Goal: Task Accomplishment & Management: Use online tool/utility

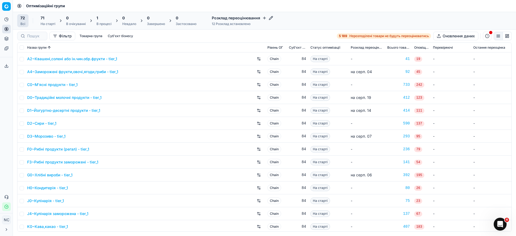
click at [104, 20] on div "1" at bounding box center [103, 17] width 15 height 5
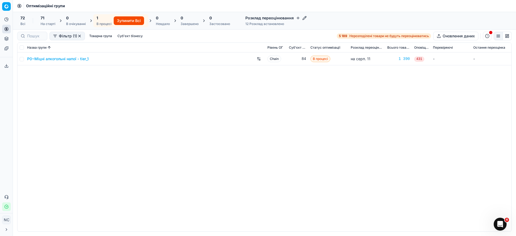
click at [28, 8] on span "Оптимізаційні групи" at bounding box center [45, 5] width 39 height 5
click at [20, 5] on icon at bounding box center [19, 6] width 4 height 4
click at [6, 29] on icon at bounding box center [6, 29] width 4 height 4
click at [27, 37] on link "Оптимізаційні групи" at bounding box center [51, 39] width 63 height 8
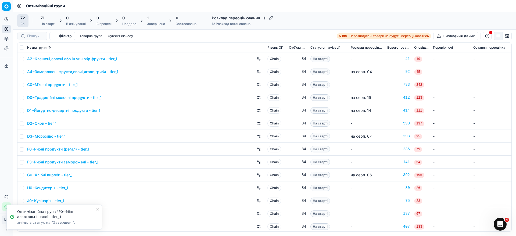
click at [48, 19] on div "71" at bounding box center [48, 17] width 15 height 5
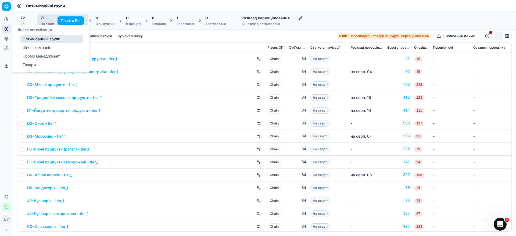
click at [6, 30] on circle at bounding box center [6, 28] width 3 height 3
click at [50, 40] on link "Оптимізаційні групи" at bounding box center [51, 39] width 63 height 8
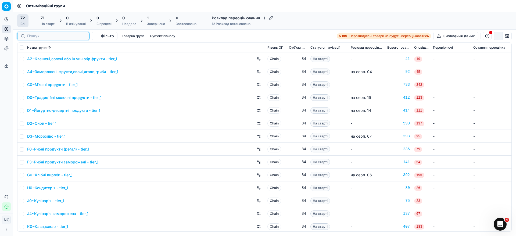
click at [31, 36] on input at bounding box center [56, 35] width 59 height 5
paste input "R0~Дитяче харчування"
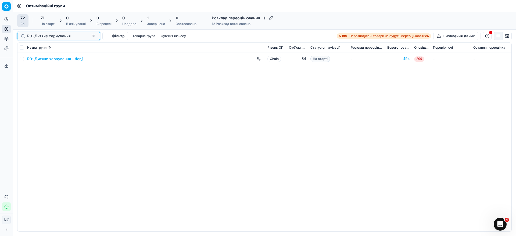
type input "R0~Дитяче харчування"
click at [21, 59] on input "checkbox" at bounding box center [22, 59] width 4 height 4
checkbox input "true"
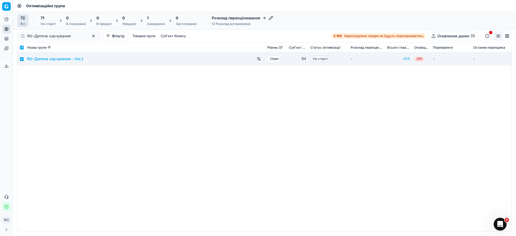
click at [42, 22] on div "На старті" at bounding box center [48, 24] width 15 height 4
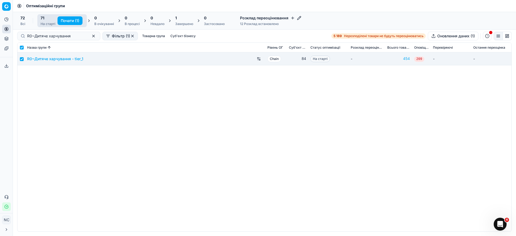
click at [67, 20] on button "Почати (1)" at bounding box center [70, 20] width 25 height 9
checkbox input "false"
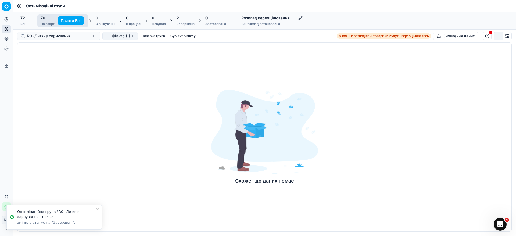
click at [179, 20] on span "2" at bounding box center [178, 17] width 2 height 5
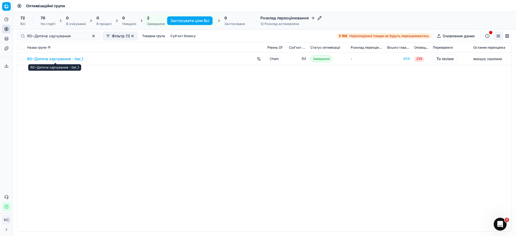
click at [54, 58] on link "R0~Дитяче харчування - tier_1" at bounding box center [55, 58] width 56 height 5
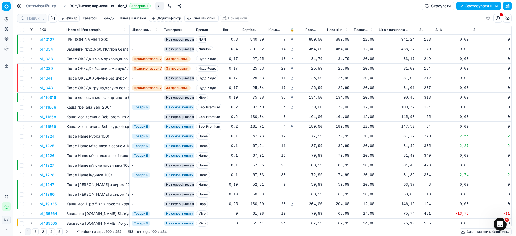
click at [54, 18] on button "button" at bounding box center [52, 18] width 9 height 9
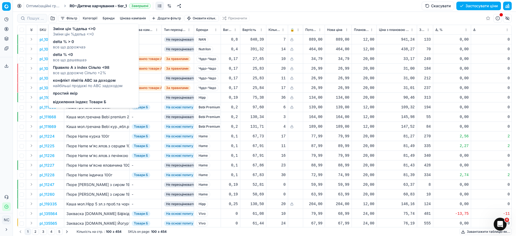
click at [65, 44] on span "delta % > 0" at bounding box center [69, 41] width 33 height 5
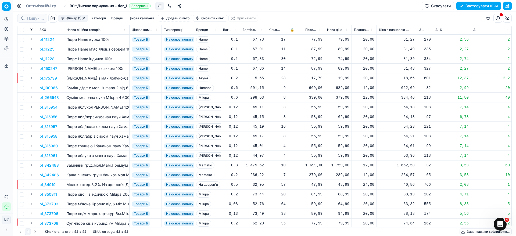
click at [146, 19] on button "Цінова кампанія" at bounding box center [141, 18] width 30 height 6
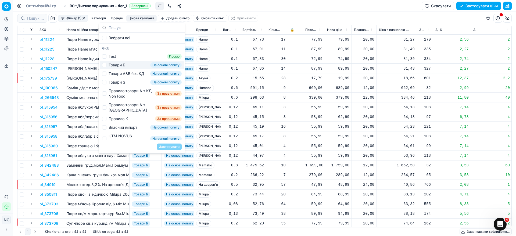
click at [116, 65] on div "Товари Б" at bounding box center [117, 64] width 17 height 5
checkbox input "true"
click at [171, 146] on button "Застосувати" at bounding box center [169, 147] width 25 height 6
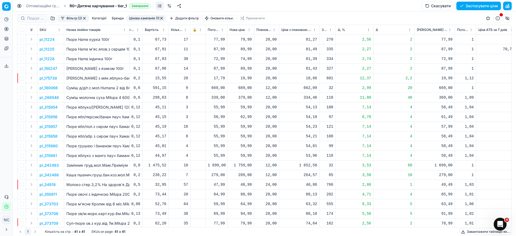
scroll to position [0, 96]
click at [47, 50] on p "pl_11225" at bounding box center [47, 49] width 15 height 5
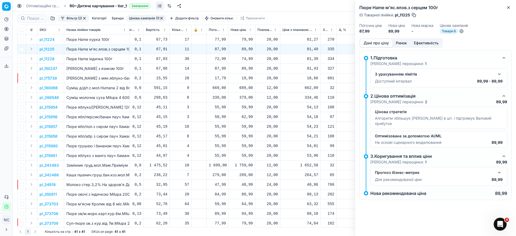
click at [402, 42] on button "Ринок" at bounding box center [401, 43] width 18 height 8
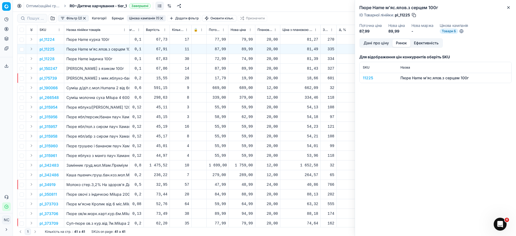
click at [369, 79] on div "11225" at bounding box center [378, 77] width 31 height 5
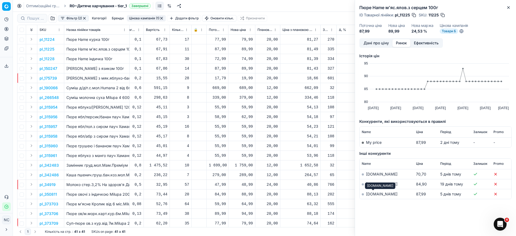
click at [371, 195] on link "[DOMAIN_NAME]" at bounding box center [381, 194] width 31 height 5
click at [509, 9] on icon "button" at bounding box center [508, 7] width 4 height 4
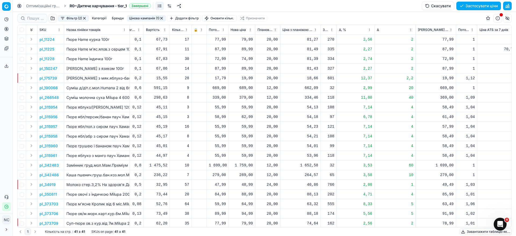
click at [51, 49] on p "pl_11225" at bounding box center [47, 49] width 15 height 5
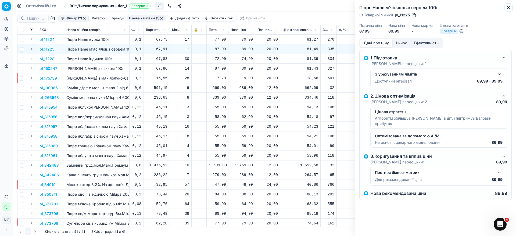
click at [509, 8] on icon "button" at bounding box center [508, 7] width 2 height 2
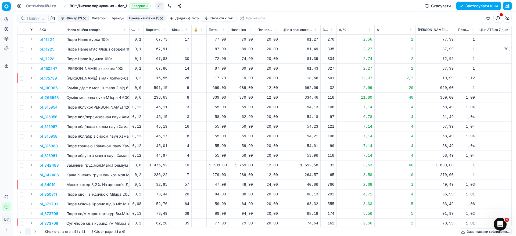
click at [58, 90] on td "pl_190066" at bounding box center [50, 88] width 27 height 10
click at [52, 88] on p "pl_190066" at bounding box center [49, 87] width 18 height 5
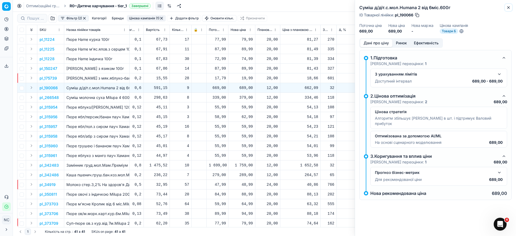
click at [511, 9] on button "Close" at bounding box center [508, 7] width 6 height 6
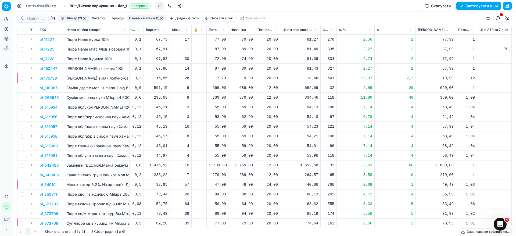
click at [53, 107] on p "pl_315954" at bounding box center [49, 107] width 18 height 5
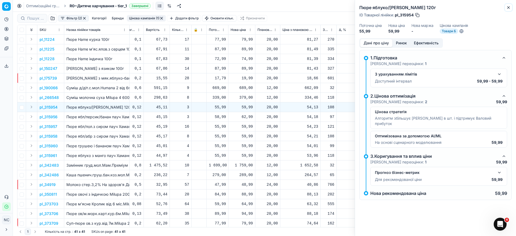
click at [510, 6] on icon "button" at bounding box center [508, 7] width 4 height 4
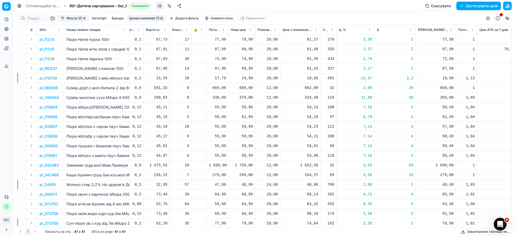
click at [49, 187] on p "pl_34919" at bounding box center [48, 184] width 16 height 5
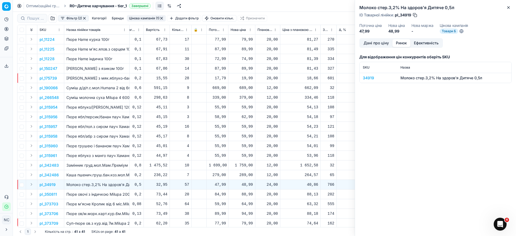
click at [402, 44] on button "Ринок" at bounding box center [401, 43] width 18 height 8
click at [366, 79] on div "34919" at bounding box center [378, 77] width 31 height 5
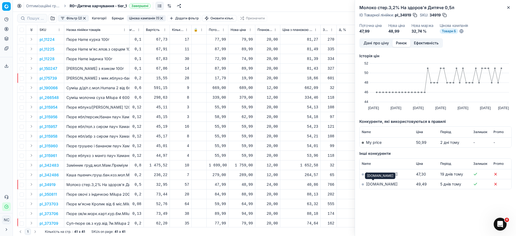
click at [373, 184] on link "[DOMAIN_NAME]" at bounding box center [381, 184] width 31 height 5
click at [374, 45] on button "Дані про ціну" at bounding box center [376, 43] width 32 height 8
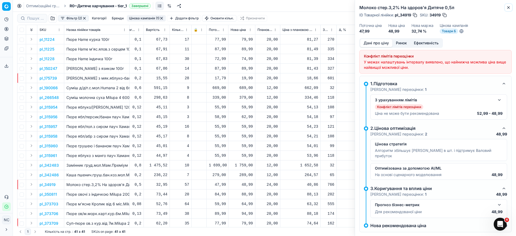
click at [509, 6] on icon "button" at bounding box center [508, 7] width 4 height 4
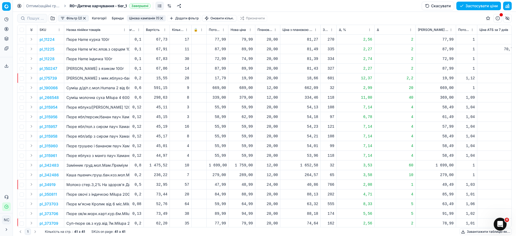
click at [247, 185] on div "48,99" at bounding box center [242, 184] width 22 height 5
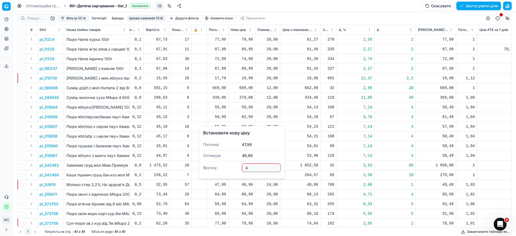
type input "49"
type input "49.99"
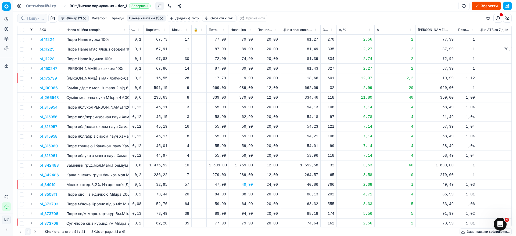
click at [49, 195] on p "pl_350811" at bounding box center [48, 194] width 17 height 5
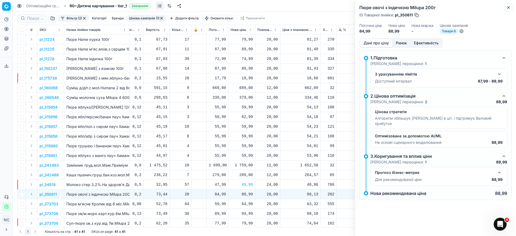
click at [511, 7] on button "Close" at bounding box center [508, 7] width 6 height 6
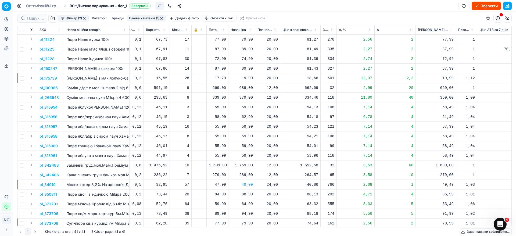
click at [49, 195] on p "pl_350811" at bounding box center [48, 194] width 17 height 5
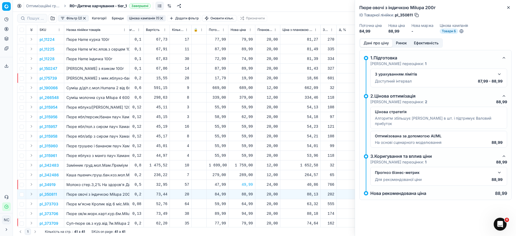
click at [403, 39] on div "Дані про ціну Ринок Ефективність" at bounding box center [401, 43] width 84 height 10
click at [403, 43] on button "Ринок" at bounding box center [401, 43] width 18 height 8
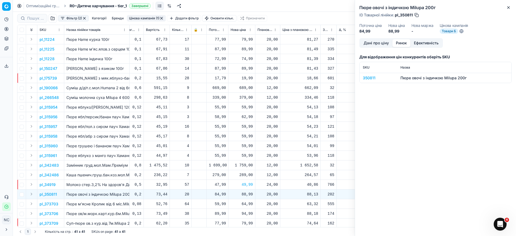
click at [372, 77] on div "350811" at bounding box center [378, 77] width 31 height 5
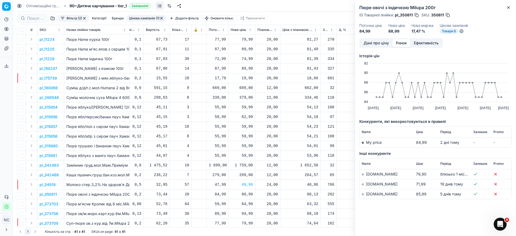
click at [373, 196] on link "[DOMAIN_NAME]" at bounding box center [381, 194] width 31 height 5
click at [509, 8] on icon "button" at bounding box center [508, 7] width 2 height 2
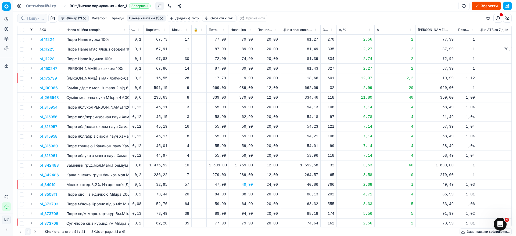
click at [50, 195] on p "pl_350811" at bounding box center [48, 194] width 17 height 5
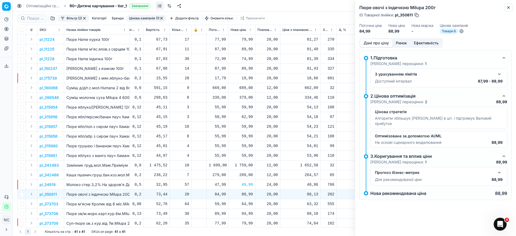
click at [507, 8] on icon "button" at bounding box center [508, 7] width 4 height 4
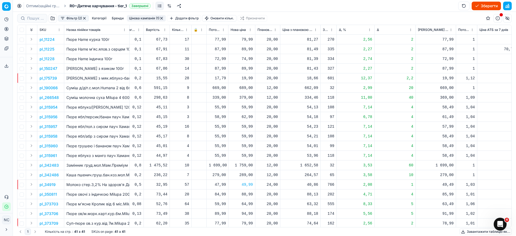
click at [250, 196] on div "88,99" at bounding box center [242, 194] width 22 height 5
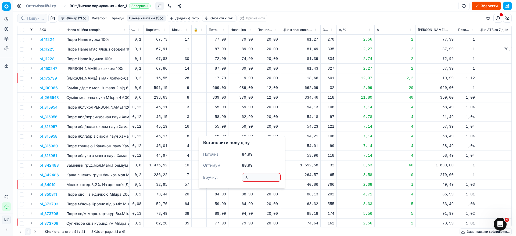
type input "87"
type input "87.99"
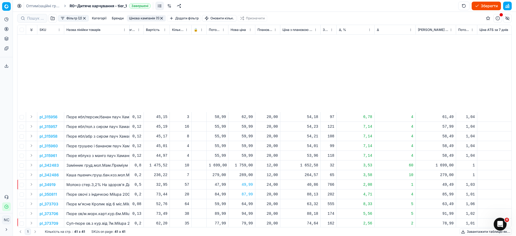
scroll to position [121, 96]
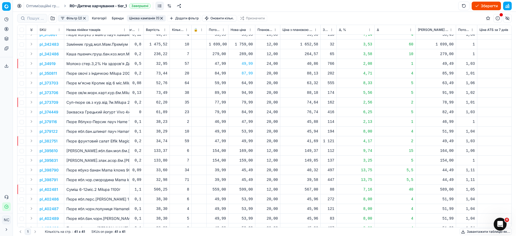
click at [62, 19] on button "Фільтр (2)" at bounding box center [73, 18] width 31 height 6
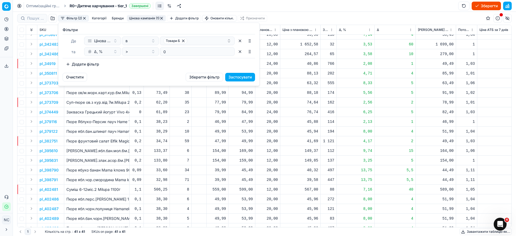
click at [67, 64] on button "Додати фільтр" at bounding box center [83, 64] width 40 height 9
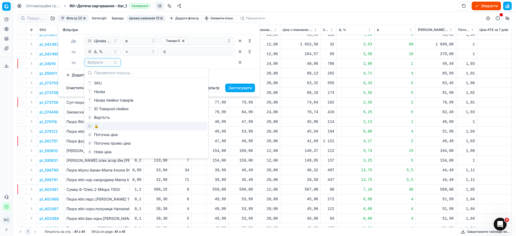
click at [97, 126] on div "🔒" at bounding box center [146, 126] width 122 height 9
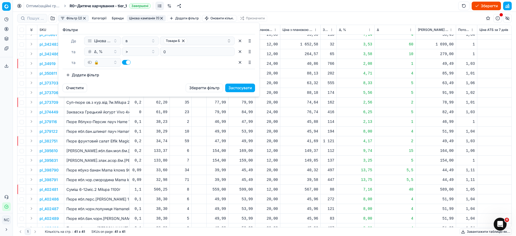
click at [126, 62] on button "button" at bounding box center [126, 62] width 9 height 5
checkbox input "false"
click at [239, 89] on button "Застосувати" at bounding box center [240, 88] width 30 height 9
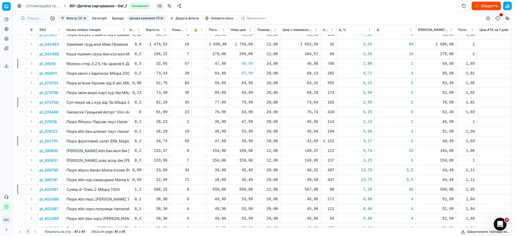
click at [51, 85] on p "pl_373703" at bounding box center [49, 82] width 19 height 5
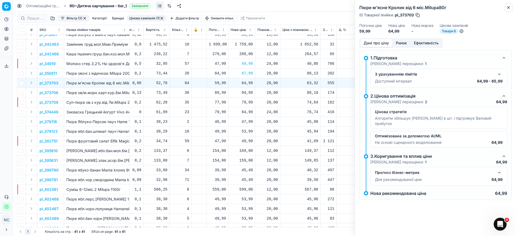
click at [508, 6] on icon "button" at bounding box center [508, 7] width 4 height 4
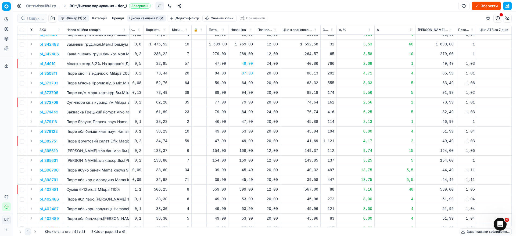
click at [52, 93] on p "pl_373706" at bounding box center [49, 92] width 19 height 5
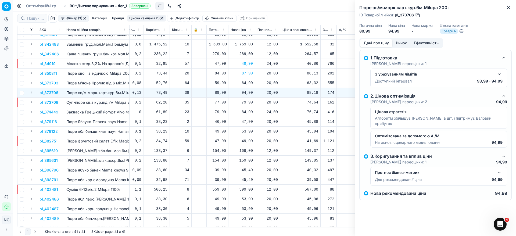
click at [245, 93] on div "94,99" at bounding box center [242, 92] width 22 height 5
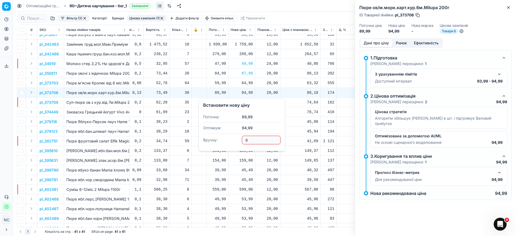
type input "93"
type input "93.99"
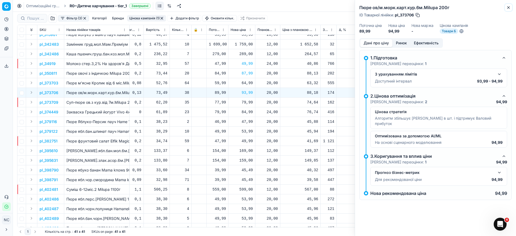
click at [510, 8] on icon "button" at bounding box center [508, 7] width 4 height 4
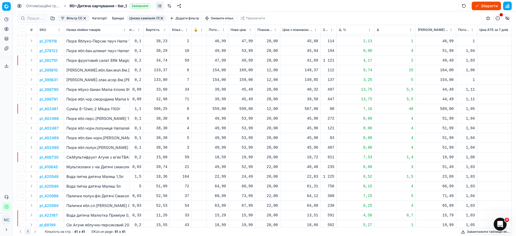
scroll to position [210, 96]
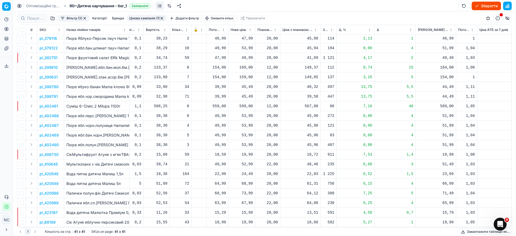
click at [53, 181] on p "pl_420549" at bounding box center [49, 183] width 19 height 5
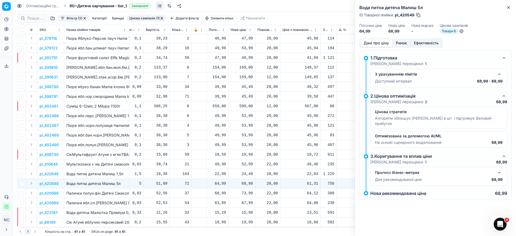
click at [402, 43] on button "Ринок" at bounding box center [401, 43] width 18 height 8
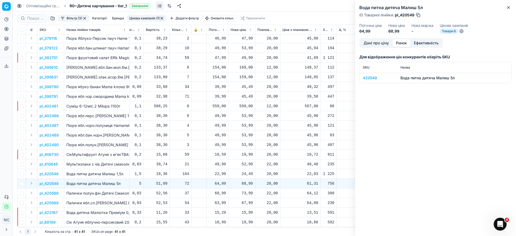
click at [374, 79] on div "420549" at bounding box center [378, 77] width 31 height 5
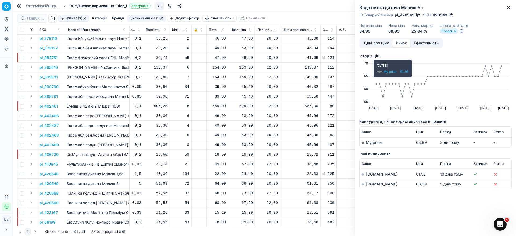
click at [377, 187] on td "[DOMAIN_NAME]" at bounding box center [387, 184] width 54 height 10
click at [376, 184] on link "[DOMAIN_NAME]" at bounding box center [381, 184] width 31 height 5
click at [509, 6] on icon "button" at bounding box center [508, 7] width 4 height 4
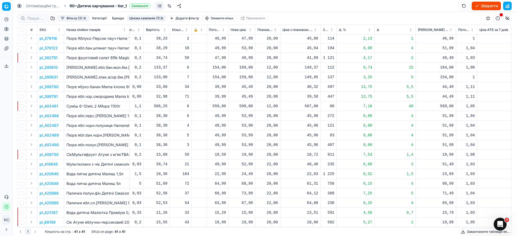
click at [53, 181] on p "pl_420549" at bounding box center [49, 183] width 19 height 5
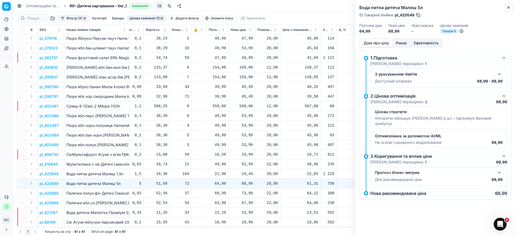
click at [508, 5] on icon "button" at bounding box center [508, 7] width 4 height 4
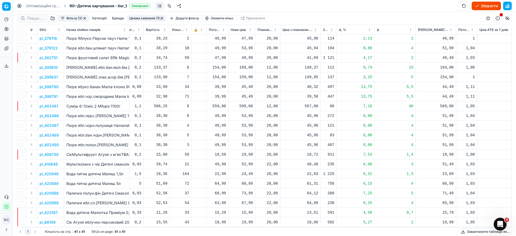
click at [162, 18] on button "button" at bounding box center [162, 18] width 4 height 4
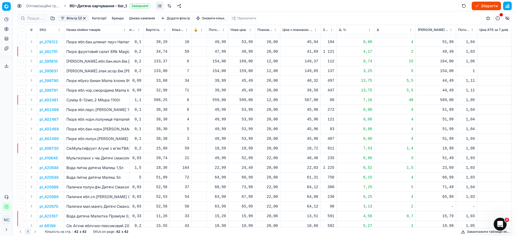
click at [145, 16] on button "Цінова кампанія" at bounding box center [142, 18] width 30 height 6
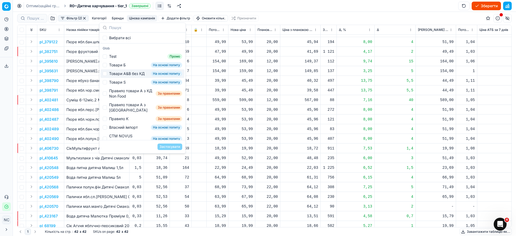
click at [121, 74] on div "Товари А&B без КД" at bounding box center [126, 73] width 35 height 5
checkbox input "true"
click at [173, 146] on button "Застосувати" at bounding box center [170, 147] width 25 height 6
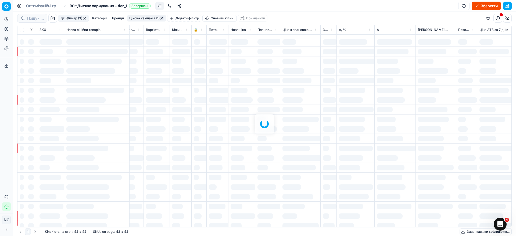
scroll to position [0, 96]
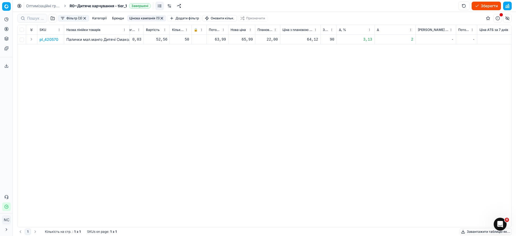
click at [53, 39] on p "pl_420570" at bounding box center [49, 39] width 19 height 5
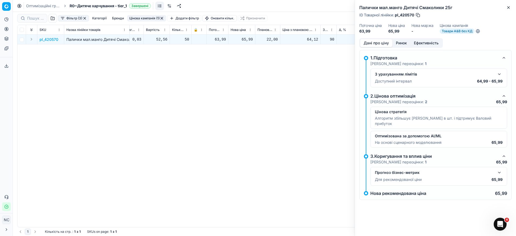
click at [403, 43] on button "Ринок" at bounding box center [401, 43] width 18 height 8
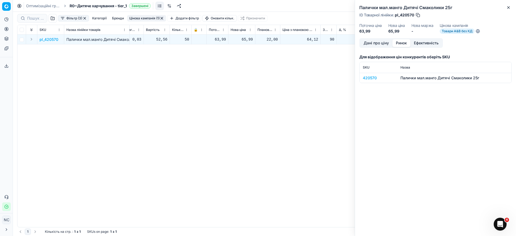
click at [375, 77] on div "420570" at bounding box center [378, 77] width 31 height 5
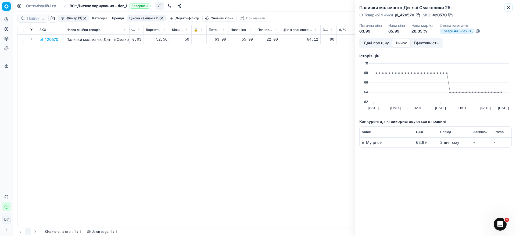
click at [509, 6] on icon "button" at bounding box center [508, 7] width 4 height 4
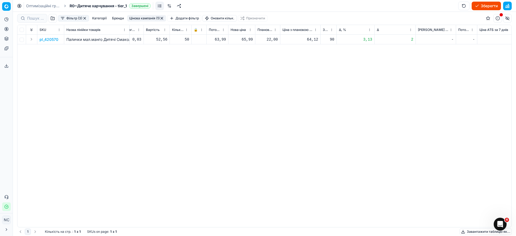
click at [164, 17] on button "button" at bounding box center [162, 18] width 4 height 4
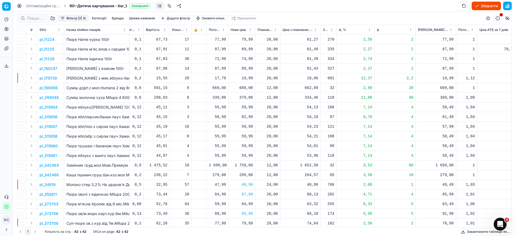
click at [84, 19] on button "button" at bounding box center [84, 18] width 4 height 4
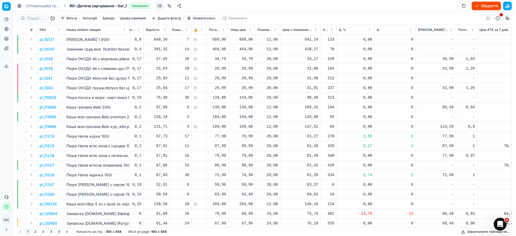
click at [52, 17] on button "button" at bounding box center [52, 18] width 9 height 9
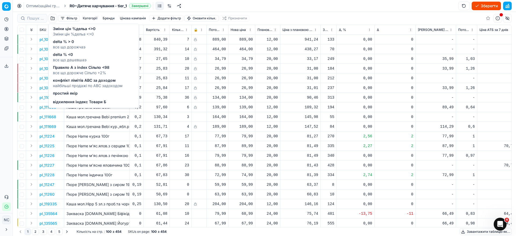
click at [74, 51] on div "delta % <0 все що дешевшаэ" at bounding box center [94, 57] width 88 height 13
click at [67, 56] on span "delta % <0" at bounding box center [70, 54] width 34 height 5
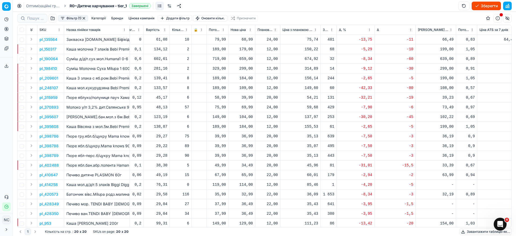
click at [62, 18] on button "Фільтр (1)" at bounding box center [73, 18] width 30 height 6
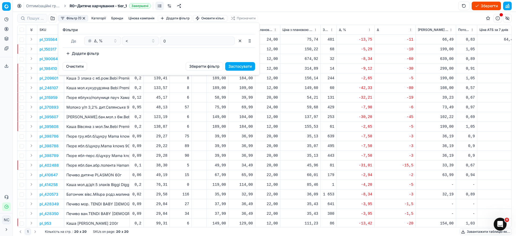
click at [67, 52] on button "Додати фільтр" at bounding box center [83, 53] width 40 height 9
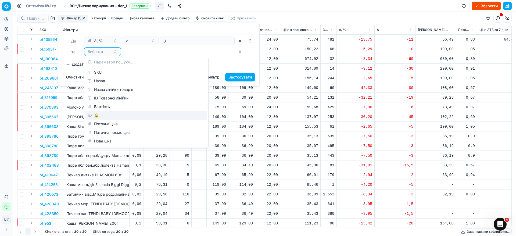
click at [105, 115] on div "🔒" at bounding box center [146, 115] width 122 height 9
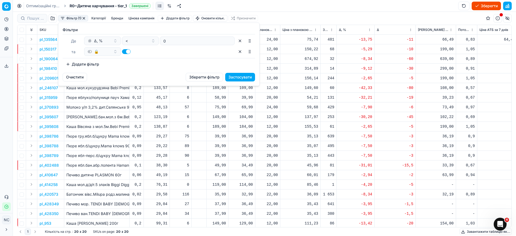
click at [124, 52] on button "button" at bounding box center [126, 51] width 9 height 5
checkbox input "false"
click at [237, 74] on button "Застосувати" at bounding box center [240, 77] width 30 height 9
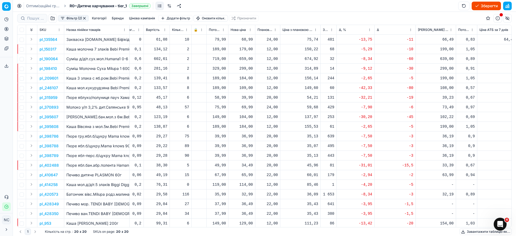
click at [140, 19] on button "Цінова кампанія" at bounding box center [142, 18] width 30 height 6
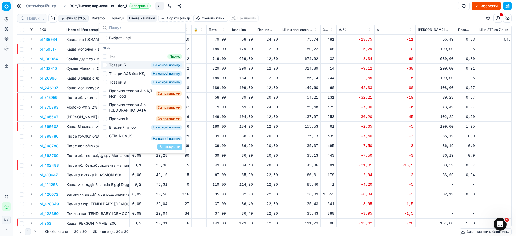
click at [119, 66] on div "Товари Б" at bounding box center [117, 64] width 17 height 5
checkbox input "true"
click at [165, 147] on button "Застосувати" at bounding box center [170, 147] width 25 height 6
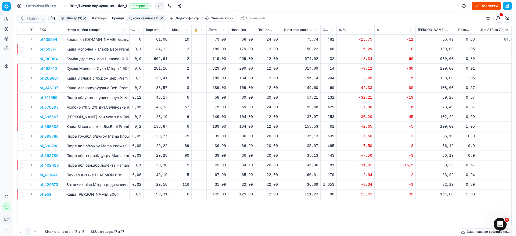
click at [52, 40] on p "pl_135564" at bounding box center [49, 39] width 18 height 5
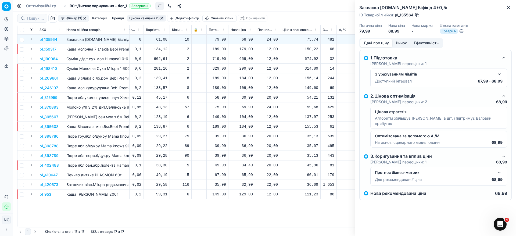
click at [401, 45] on button "Ринок" at bounding box center [401, 43] width 18 height 8
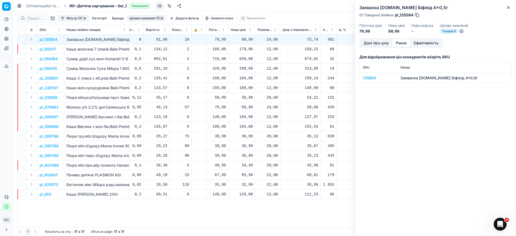
click at [367, 79] on div "135564" at bounding box center [378, 77] width 31 height 5
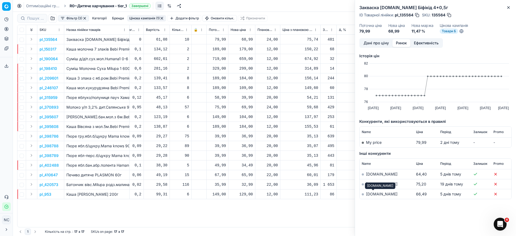
click at [371, 195] on link "[DOMAIN_NAME]" at bounding box center [381, 194] width 31 height 5
click at [381, 42] on button "Дані про ціну" at bounding box center [376, 43] width 32 height 8
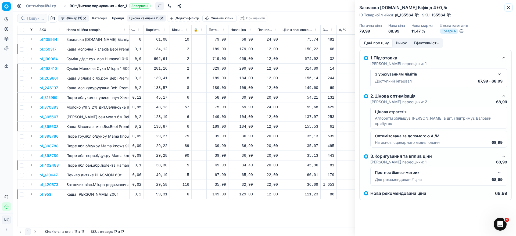
click at [509, 6] on icon "button" at bounding box center [508, 7] width 4 height 4
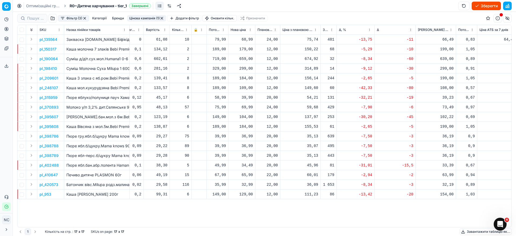
click at [250, 40] on div "68,99" at bounding box center [242, 39] width 22 height 5
type input "67"
type input "67.99"
click at [51, 50] on p "pl_150317" at bounding box center [48, 49] width 17 height 5
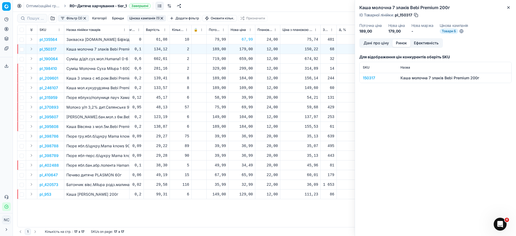
click at [402, 41] on button "Ринок" at bounding box center [401, 43] width 18 height 8
click at [372, 78] on div "150317" at bounding box center [378, 77] width 31 height 5
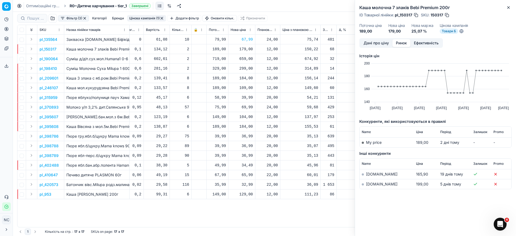
click at [369, 183] on link "[DOMAIN_NAME]" at bounding box center [381, 184] width 31 height 5
click at [507, 6] on icon "button" at bounding box center [508, 7] width 4 height 4
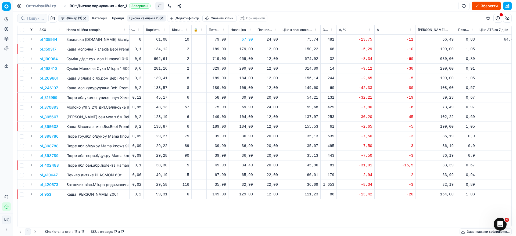
click at [52, 50] on p "pl_150317" at bounding box center [48, 49] width 17 height 5
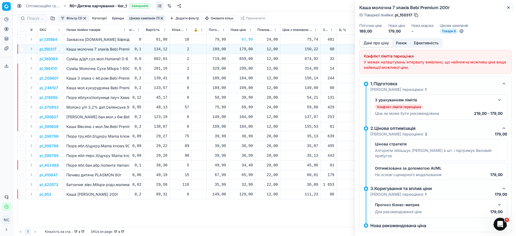
click at [509, 7] on icon "button" at bounding box center [508, 7] width 4 height 4
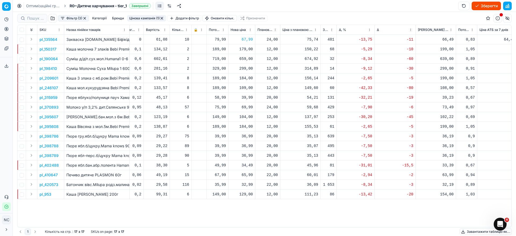
click at [242, 49] on div "179,00" at bounding box center [242, 49] width 22 height 5
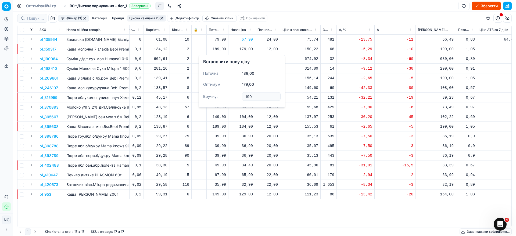
type input "199.00"
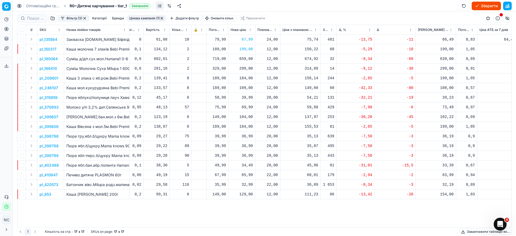
click at [50, 60] on p "pl_190064" at bounding box center [49, 58] width 18 height 5
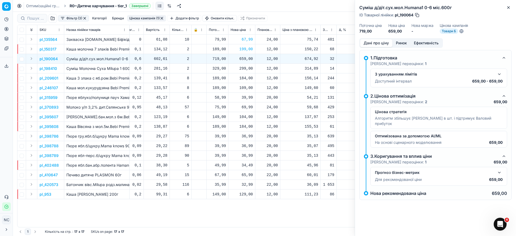
click at [401, 42] on button "Ринок" at bounding box center [401, 43] width 18 height 8
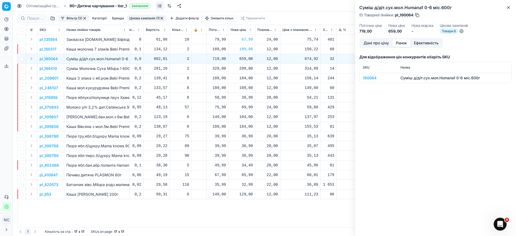
click at [373, 79] on div "190064" at bounding box center [378, 77] width 31 height 5
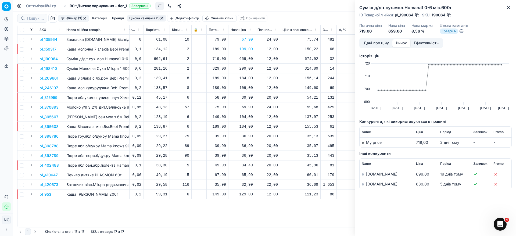
click at [374, 184] on link "[DOMAIN_NAME]" at bounding box center [381, 184] width 31 height 5
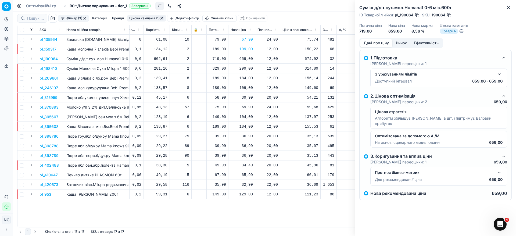
click at [376, 42] on button "Дані про ціну" at bounding box center [376, 43] width 32 height 8
click at [512, 7] on button "Close" at bounding box center [508, 7] width 6 height 6
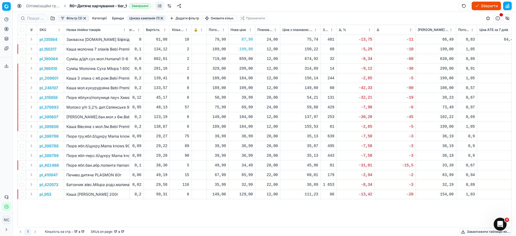
click at [51, 78] on p "pl_209601" at bounding box center [49, 78] width 19 height 5
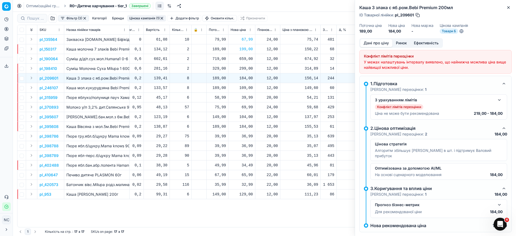
click at [397, 42] on button "Ринок" at bounding box center [401, 43] width 18 height 8
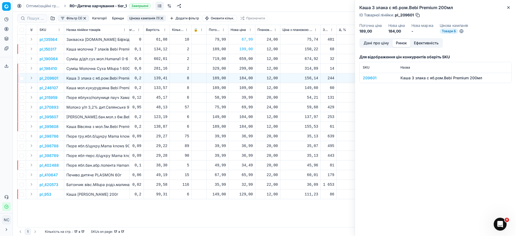
click at [372, 78] on div "209601" at bounding box center [378, 77] width 31 height 5
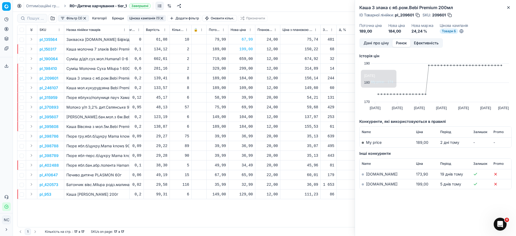
click at [372, 182] on link "[DOMAIN_NAME]" at bounding box center [381, 184] width 31 height 5
click at [515, 2] on div "Каша 3 злака с яб.ром.Bebi Premium 200мл ID Товарної лінійки : pl_209601 SKU : …" at bounding box center [435, 19] width 161 height 38
click at [381, 42] on button "Дані про ціну" at bounding box center [376, 43] width 32 height 8
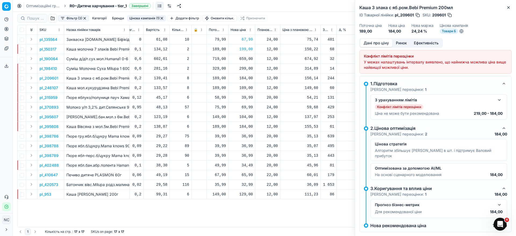
click at [510, 1] on div "Каша 3 злака с яб.ром.Bebi Premium 200мл ID Товарної лінійки : pl_209601 SKU : …" at bounding box center [435, 19] width 161 height 38
click at [509, 7] on icon "button" at bounding box center [508, 7] width 4 height 4
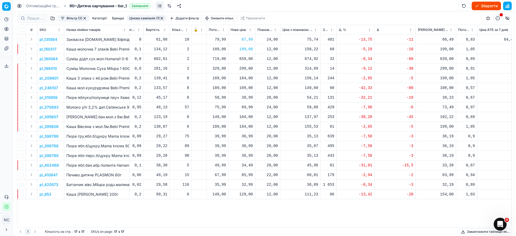
click at [249, 78] on div "184,00" at bounding box center [242, 78] width 22 height 5
type input "199.00"
click at [53, 108] on p "pl_370893" at bounding box center [49, 107] width 19 height 5
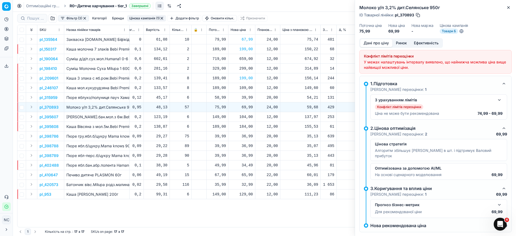
click at [405, 41] on button "Ринок" at bounding box center [401, 43] width 18 height 8
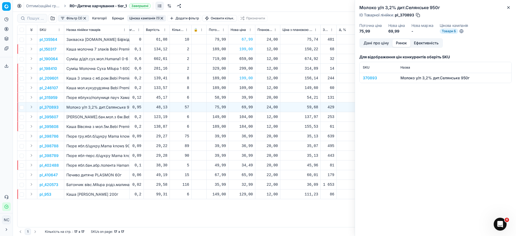
click at [371, 79] on div "370893" at bounding box center [378, 77] width 31 height 5
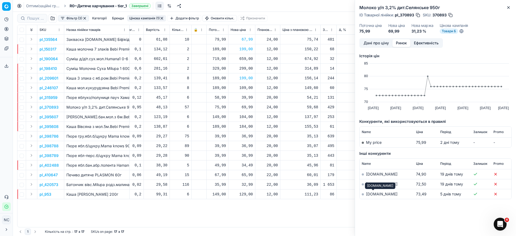
click at [376, 194] on link "[DOMAIN_NAME]" at bounding box center [381, 194] width 31 height 5
click at [377, 45] on button "Дані про ціну" at bounding box center [376, 43] width 32 height 8
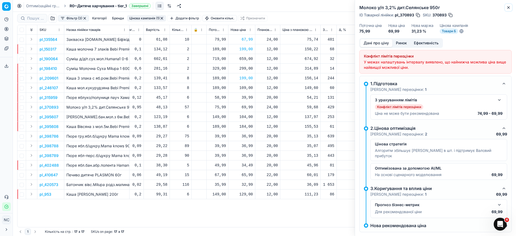
click at [511, 8] on button "Close" at bounding box center [508, 7] width 6 height 6
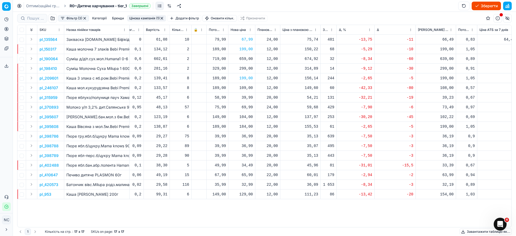
click at [248, 108] on div "69,99" at bounding box center [242, 107] width 22 height 5
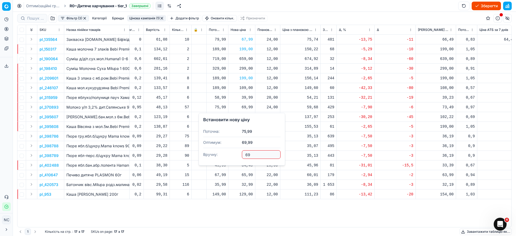
type input "6"
type input "74"
type input "74.99"
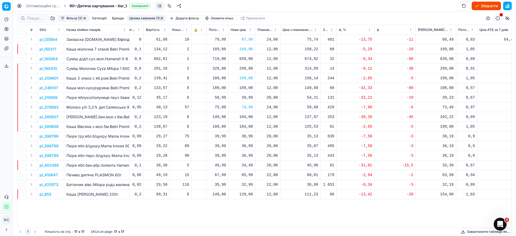
click at [55, 127] on p "pl_395608" at bounding box center [49, 126] width 19 height 5
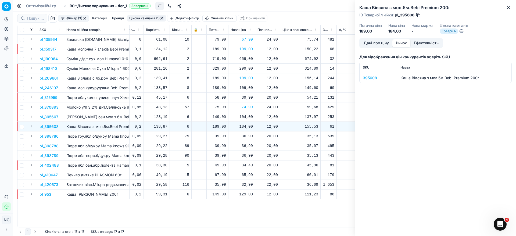
click at [405, 44] on button "Ринок" at bounding box center [401, 43] width 18 height 8
click at [365, 79] on div "395608" at bounding box center [378, 77] width 31 height 5
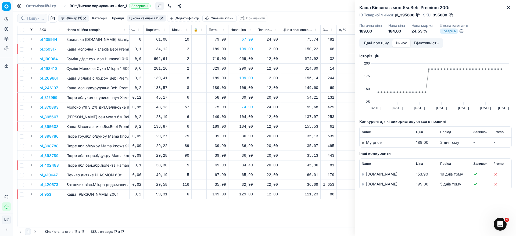
click at [374, 182] on link "[DOMAIN_NAME]" at bounding box center [381, 184] width 31 height 5
click at [509, 8] on icon "button" at bounding box center [508, 7] width 2 height 2
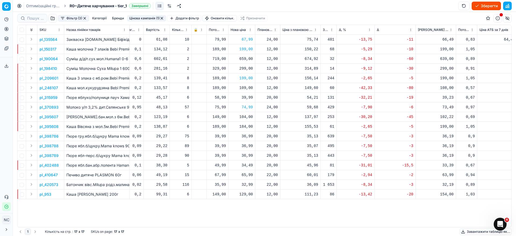
click at [52, 176] on p "pl_410647" at bounding box center [49, 174] width 18 height 5
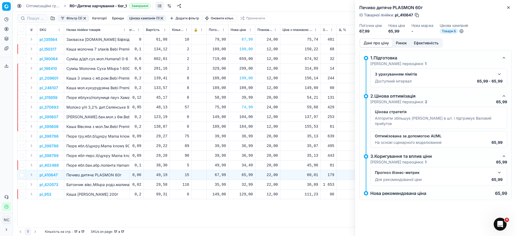
click at [403, 42] on button "Ринок" at bounding box center [401, 43] width 18 height 8
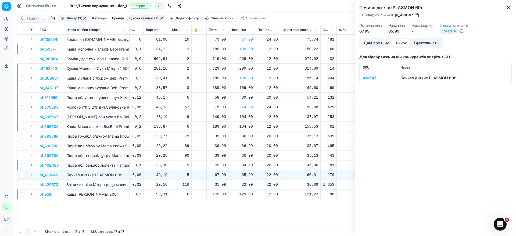
click at [375, 80] on div "410647" at bounding box center [378, 77] width 31 height 5
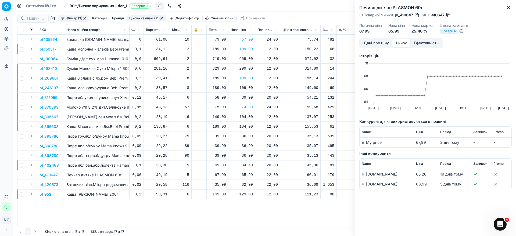
click at [375, 186] on td "[DOMAIN_NAME]" at bounding box center [387, 184] width 54 height 10
click at [369, 185] on link "[DOMAIN_NAME]" at bounding box center [381, 184] width 31 height 5
click at [370, 44] on button "Дані про ціну" at bounding box center [376, 43] width 32 height 8
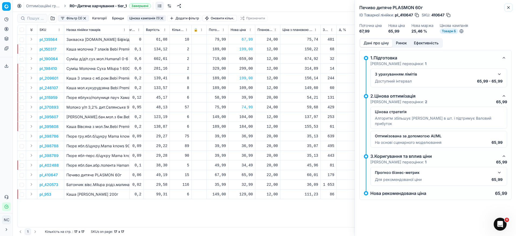
click at [506, 5] on icon "button" at bounding box center [508, 7] width 4 height 4
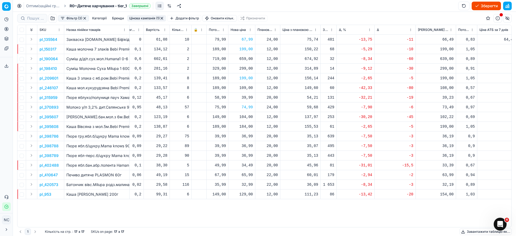
click at [48, 195] on p "pl_953" at bounding box center [46, 194] width 12 height 5
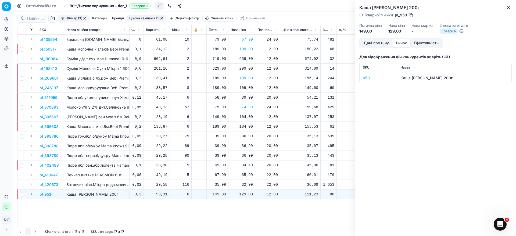
click at [403, 44] on button "Ринок" at bounding box center [401, 43] width 18 height 8
click at [364, 79] on div "953" at bounding box center [378, 77] width 31 height 5
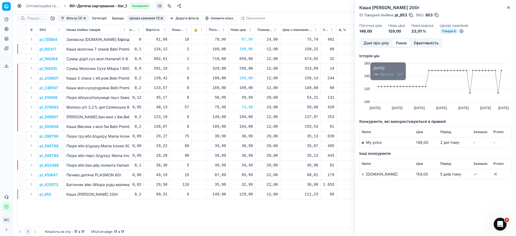
click at [375, 174] on link "[DOMAIN_NAME]" at bounding box center [381, 174] width 31 height 5
click at [509, 9] on icon "button" at bounding box center [508, 7] width 4 height 4
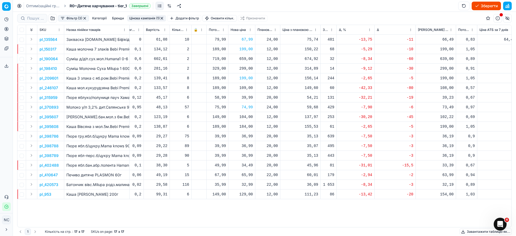
click at [48, 195] on p "pl_953" at bounding box center [46, 194] width 12 height 5
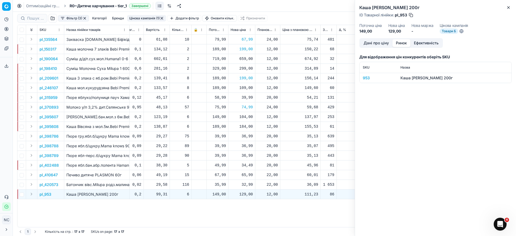
click at [407, 44] on button "Ринок" at bounding box center [401, 43] width 18 height 8
click at [364, 77] on div "953" at bounding box center [378, 77] width 31 height 5
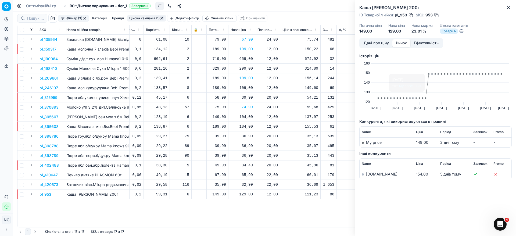
click at [372, 175] on link "[DOMAIN_NAME]" at bounding box center [381, 174] width 31 height 5
click at [507, 7] on icon "button" at bounding box center [508, 7] width 4 height 4
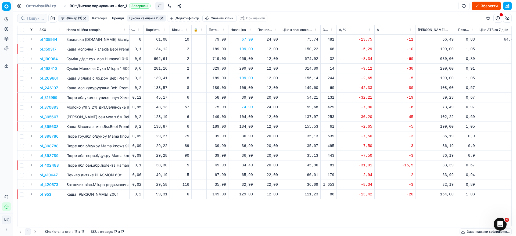
click at [246, 195] on div "129,00" at bounding box center [242, 194] width 22 height 5
type input "149.00"
click at [152, 17] on button "Цінова кампанія (1)" at bounding box center [146, 18] width 39 height 6
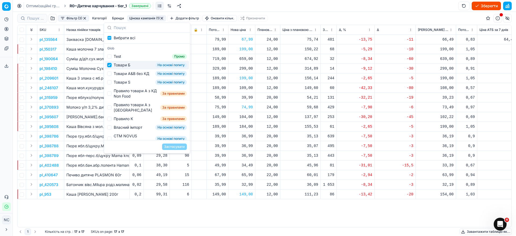
click at [109, 65] on input "Suggestions" at bounding box center [109, 65] width 4 height 4
checkbox input "false"
click at [109, 75] on input "Suggestions" at bounding box center [109, 73] width 4 height 4
checkbox input "true"
click at [169, 145] on button "Застосувати" at bounding box center [174, 147] width 25 height 6
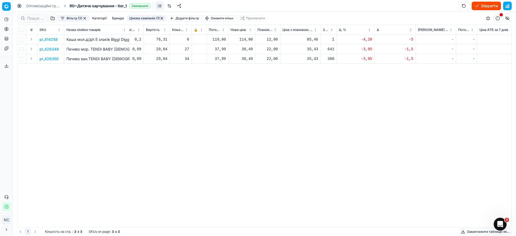
click at [163, 18] on button "button" at bounding box center [162, 18] width 4 height 4
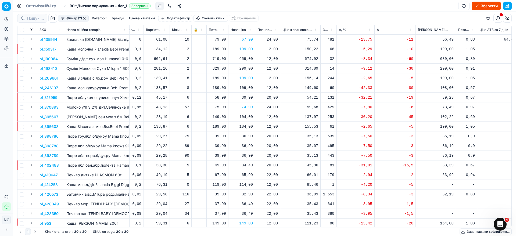
click at [84, 17] on button "button" at bounding box center [84, 18] width 4 height 4
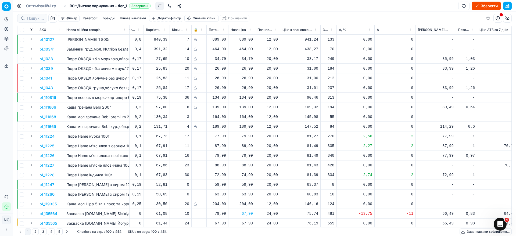
click at [53, 19] on button "button" at bounding box center [52, 18] width 9 height 9
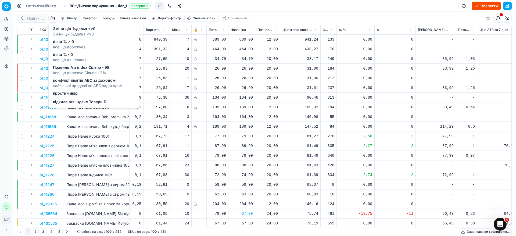
click at [94, 67] on span "Правило А з index Сільпо <98" at bounding box center [81, 67] width 56 height 5
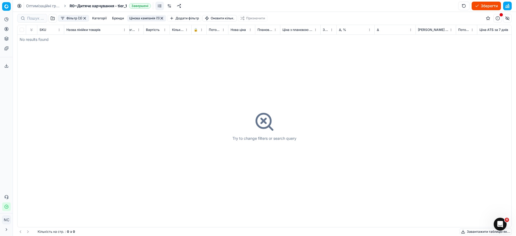
click at [86, 19] on button "button" at bounding box center [85, 18] width 4 height 4
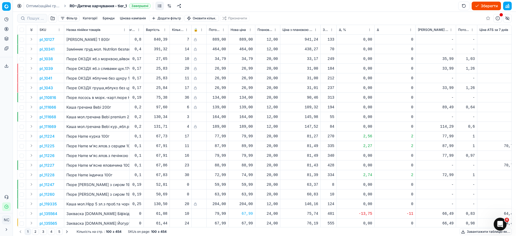
click at [49, 18] on button "button" at bounding box center [52, 18] width 9 height 9
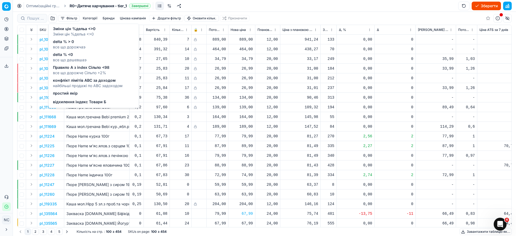
click at [73, 82] on span "конфлікт лімітів ABC за доходом" at bounding box center [88, 80] width 70 height 5
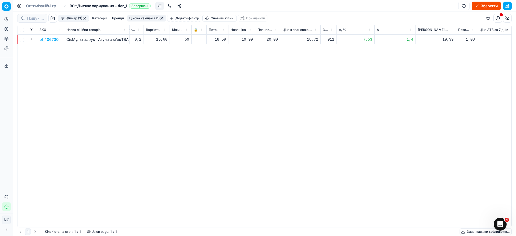
click at [49, 40] on p "pl_406730" at bounding box center [49, 39] width 19 height 5
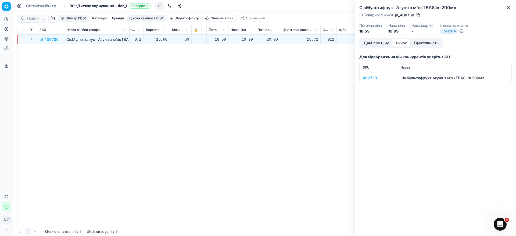
click at [401, 42] on button "Ринок" at bounding box center [401, 43] width 18 height 8
click at [367, 79] on div "406730" at bounding box center [378, 77] width 31 height 5
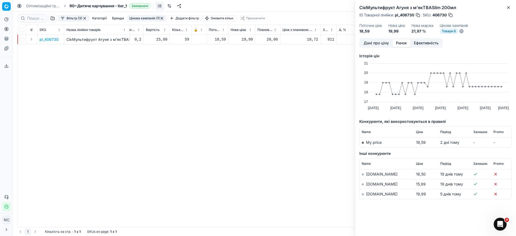
click at [375, 194] on link "[DOMAIN_NAME]" at bounding box center [381, 194] width 31 height 5
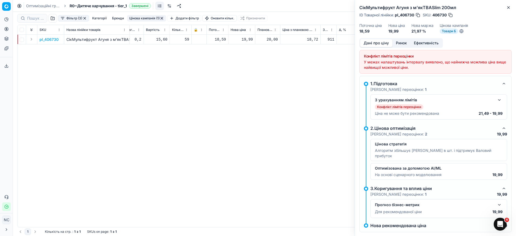
click at [381, 43] on button "Дані про ціну" at bounding box center [376, 43] width 32 height 8
click at [510, 10] on button "Close" at bounding box center [508, 7] width 6 height 6
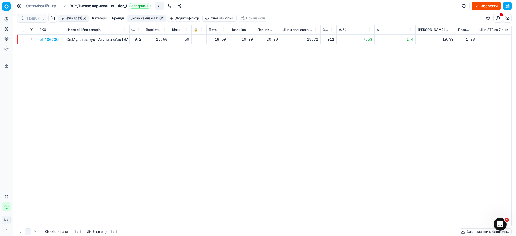
click at [63, 17] on button "Фільтр (3)" at bounding box center [73, 18] width 31 height 6
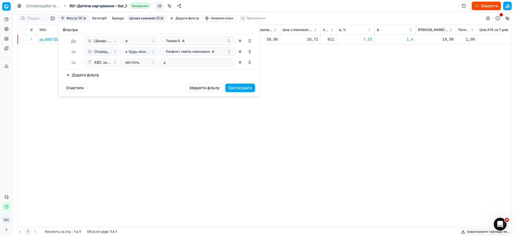
click at [84, 18] on html "Pricing platform Аналітика Цінова оптимізація Асортимент продукції Шаблони Серв…" at bounding box center [258, 118] width 516 height 236
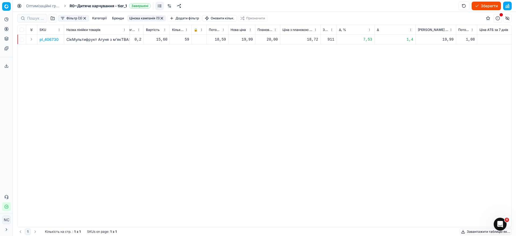
click at [84, 18] on button "button" at bounding box center [85, 18] width 4 height 4
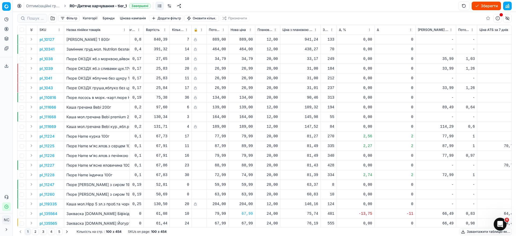
click at [55, 19] on button "button" at bounding box center [52, 18] width 9 height 9
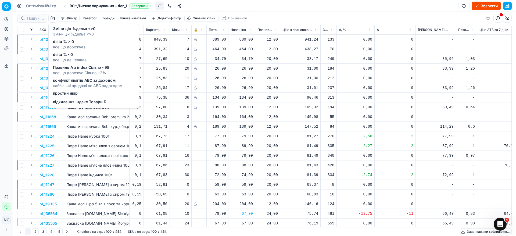
click at [93, 81] on span "конфлікт лімітів ABC за доходом" at bounding box center [88, 80] width 70 height 5
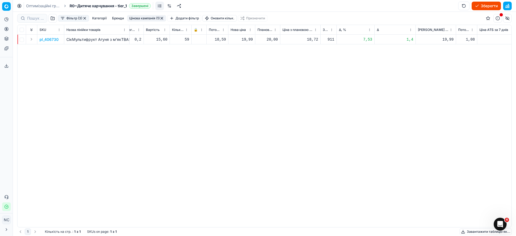
click at [52, 19] on button "button" at bounding box center [52, 18] width 9 height 9
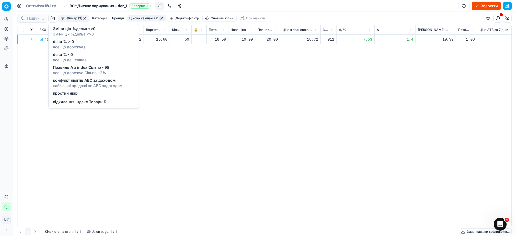
click at [87, 82] on span "конфлікт лімітів ABC за доходом" at bounding box center [88, 80] width 70 height 5
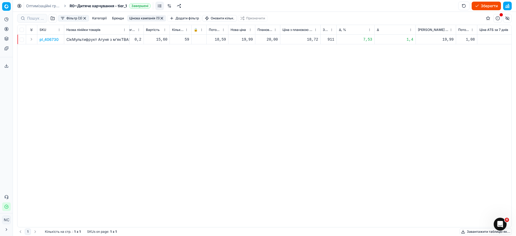
click at [53, 17] on button "button" at bounding box center [52, 18] width 9 height 9
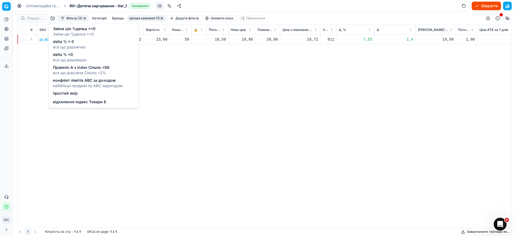
drag, startPoint x: 237, startPoint y: 111, endPoint x: 220, endPoint y: 103, distance: 18.9
click at [235, 110] on div "pl_406730 СікМультифрукт Агуня з м'якTBASlim 200мл Товари Б На основі попиту Аг…" at bounding box center [168, 131] width 494 height 192
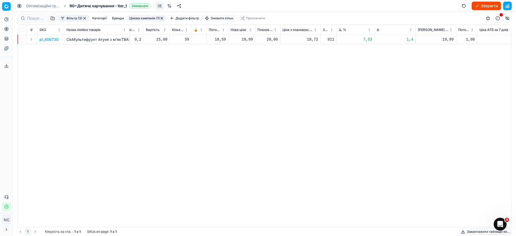
click at [85, 19] on button "button" at bounding box center [85, 18] width 4 height 4
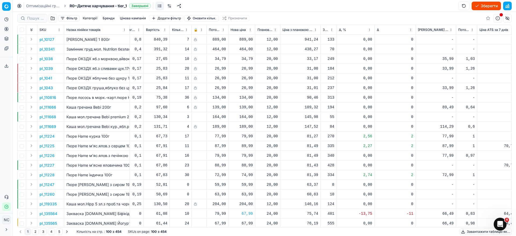
click at [52, 18] on button "button" at bounding box center [52, 18] width 9 height 9
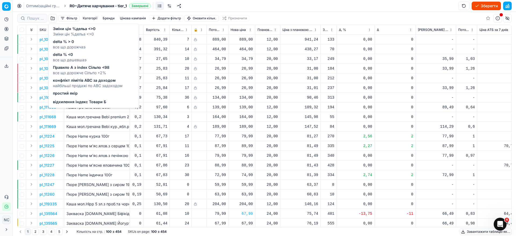
click at [71, 100] on span "відхилення індекс Товари Б" at bounding box center [79, 101] width 53 height 5
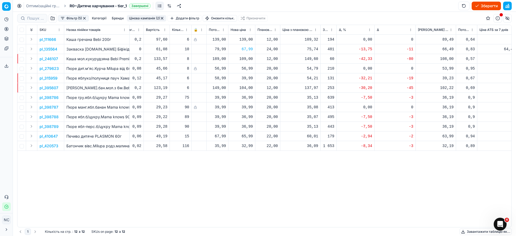
click at [62, 18] on button "Фільтр (5)" at bounding box center [73, 18] width 31 height 6
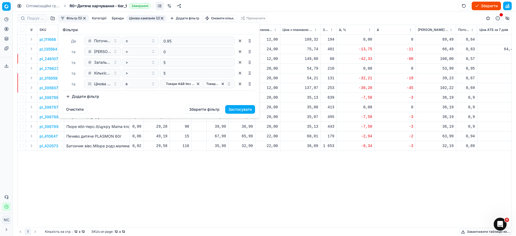
click at [66, 98] on button "Додати фільтр" at bounding box center [83, 96] width 40 height 9
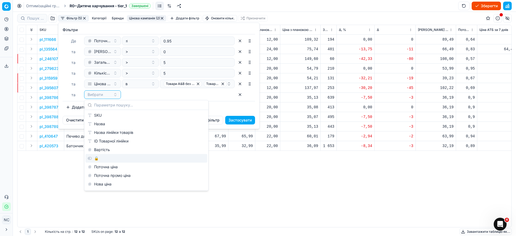
click at [96, 158] on div "🔒" at bounding box center [146, 158] width 122 height 9
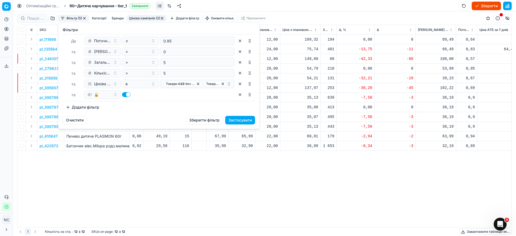
click at [123, 94] on button "button" at bounding box center [126, 94] width 9 height 5
checkbox input "false"
click at [228, 120] on button "Застосувати" at bounding box center [240, 120] width 30 height 9
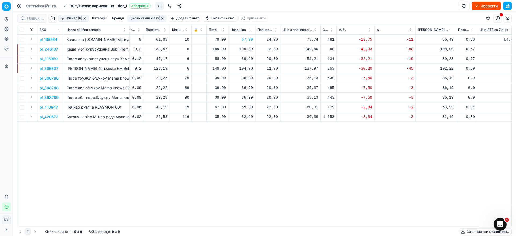
click at [85, 17] on button "button" at bounding box center [85, 18] width 4 height 4
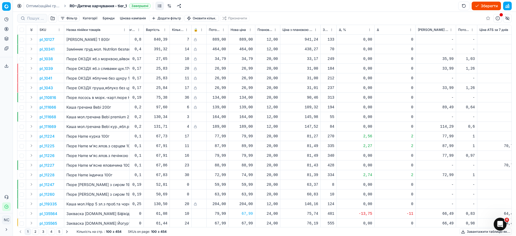
click at [482, 5] on button "Зберегти" at bounding box center [486, 6] width 29 height 9
click at [478, 5] on button "Застосувати ціни" at bounding box center [478, 6] width 45 height 9
click at [479, 5] on button "Завантажити звіт" at bounding box center [478, 6] width 45 height 9
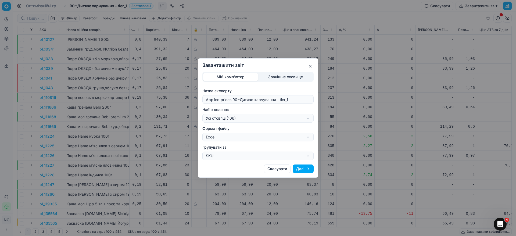
click at [308, 118] on div "Завантажити звіт Мій комп'ютер Зовнішнє сховище Назва експорту Applied prices R…" at bounding box center [258, 118] width 516 height 236
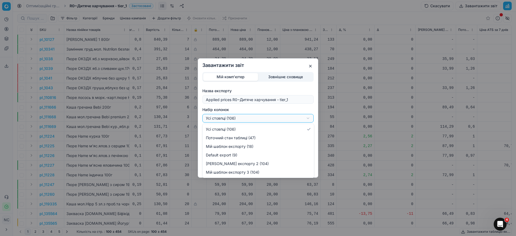
select select "custom"
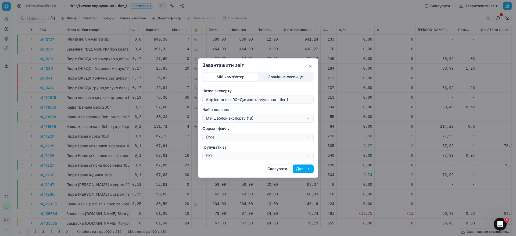
click at [303, 168] on button "Далі" at bounding box center [303, 169] width 21 height 9
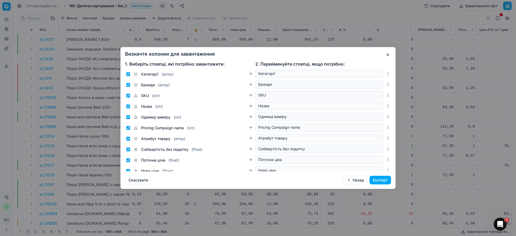
click at [381, 179] on button "Експорт" at bounding box center [381, 180] width 22 height 9
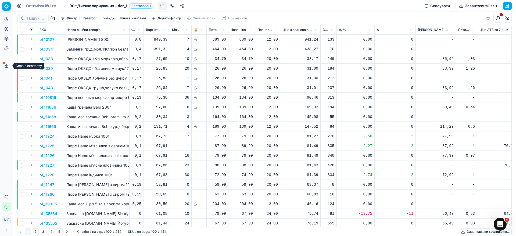
click at [6, 65] on icon at bounding box center [6, 66] width 4 height 4
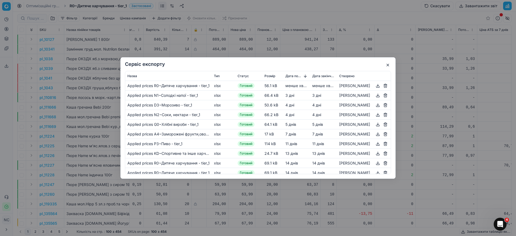
click at [378, 86] on button "button" at bounding box center [378, 86] width 6 height 6
click at [387, 64] on button "button" at bounding box center [388, 65] width 6 height 6
